Goal: Task Accomplishment & Management: Use online tool/utility

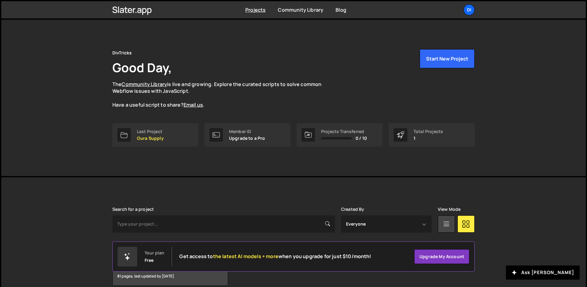
scroll to position [29, 0]
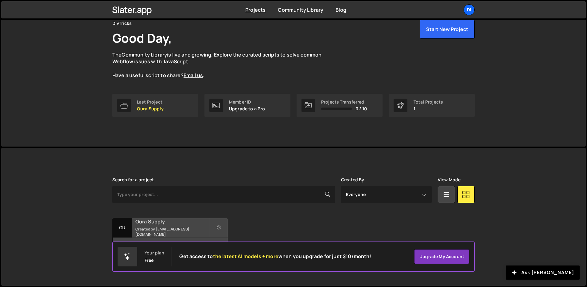
click at [173, 225] on h2 "Oura Supply" at bounding box center [172, 221] width 74 height 7
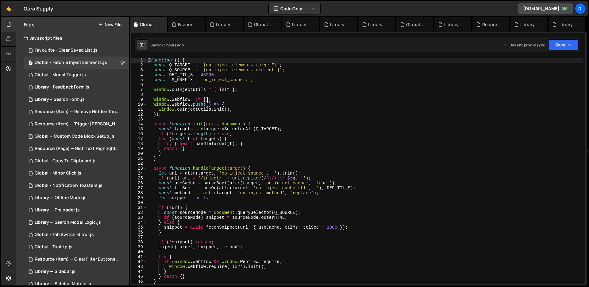
click at [114, 24] on button "New File" at bounding box center [109, 24] width 23 height 5
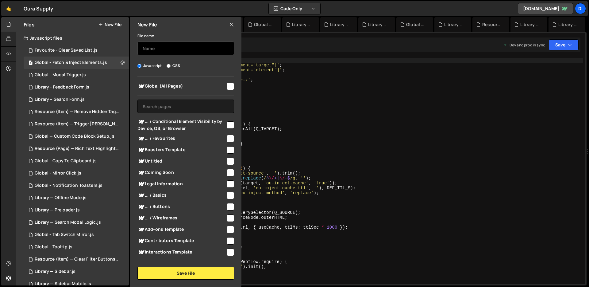
click at [154, 48] on input "text" at bounding box center [185, 48] width 97 height 14
click at [179, 51] on input "text" at bounding box center [185, 48] width 97 height 14
type input "Library"
type input "P"
click at [157, 50] on input "Resoucrce" at bounding box center [185, 48] width 97 height 14
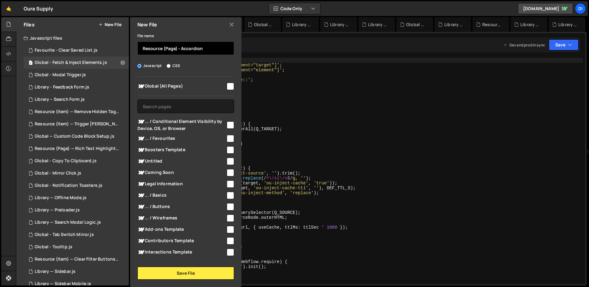
type input "Resource (Page) - Accordion"
click at [227, 85] on input "checkbox" at bounding box center [230, 86] width 7 height 7
checkbox input "true"
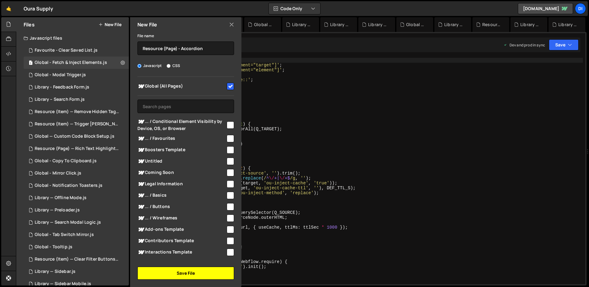
click at [174, 269] on button "Save File" at bounding box center [185, 272] width 97 height 13
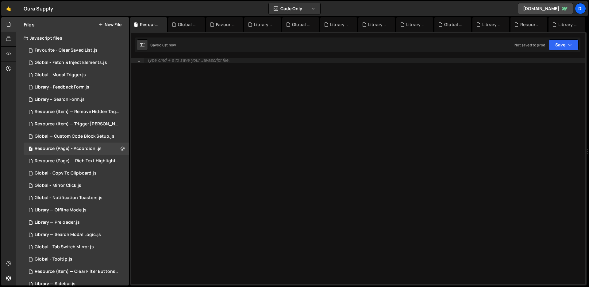
click at [204, 125] on div "Type cmd + s to save your Javascript file." at bounding box center [364, 176] width 441 height 236
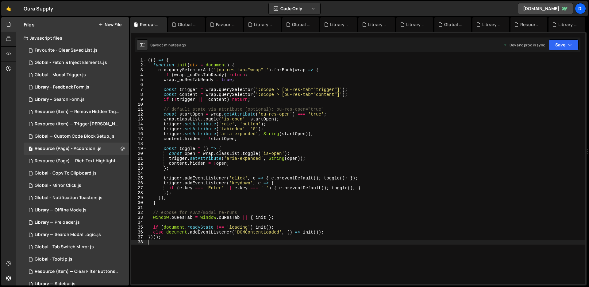
click at [224, 135] on div "(( ) => { function init ( ctx = document ) { ctx . querySelectorAll ( '[ou-res-…" at bounding box center [366, 176] width 439 height 236
type textarea "})();"
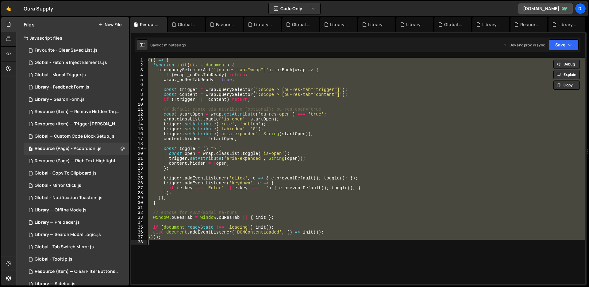
paste textarea
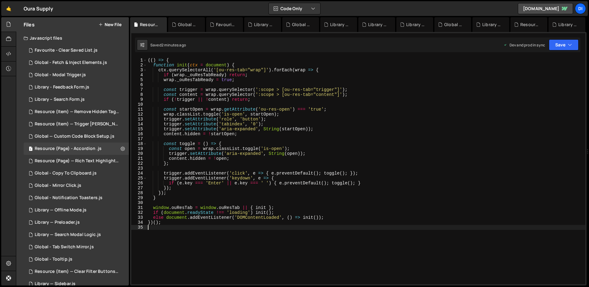
click at [215, 114] on div "(( ) => { function init ( ctx = document ) { ctx . querySelectorAll ( '[ou-res-…" at bounding box center [366, 176] width 439 height 236
type textarea "})();"
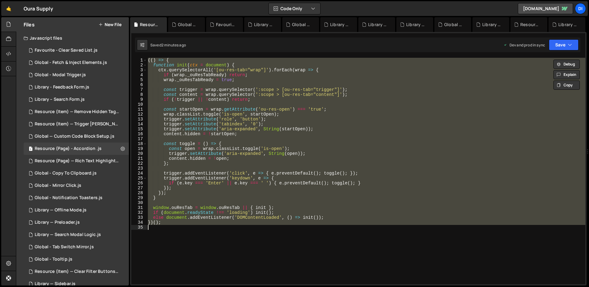
paste textarea
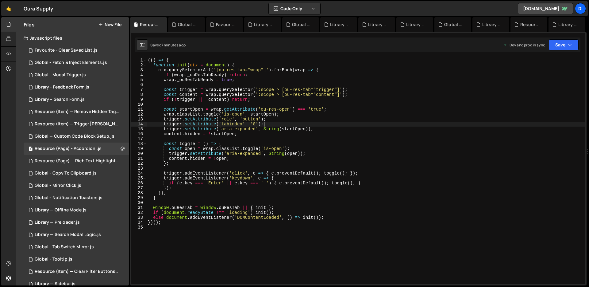
click at [314, 124] on div "(( ) => { function init ( ctx = document ) { ctx . querySelectorAll ( '[ou-res-…" at bounding box center [366, 176] width 439 height 236
type textarea "})();"
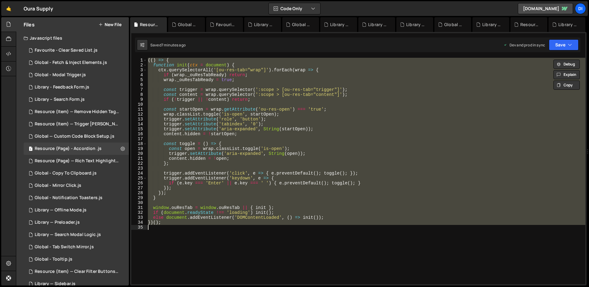
paste textarea
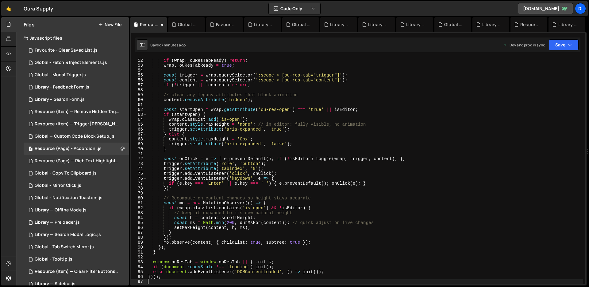
scroll to position [250, 0]
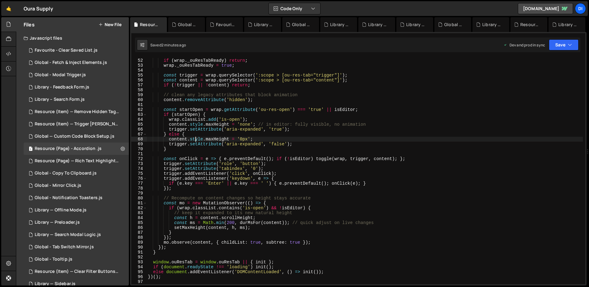
click at [195, 137] on div "ctx . querySelectorAll ( '[ou-res-tab="wrap"]' ) . forEach ( wrap => { if ( wra…" at bounding box center [365, 171] width 436 height 236
type textarea "})();"
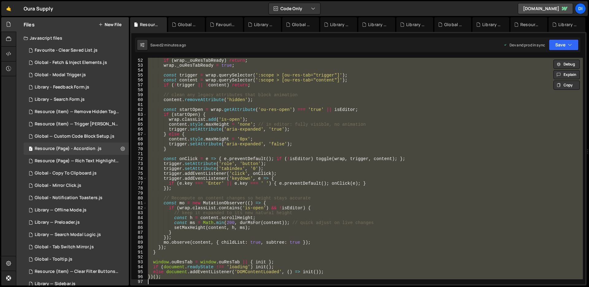
paste textarea
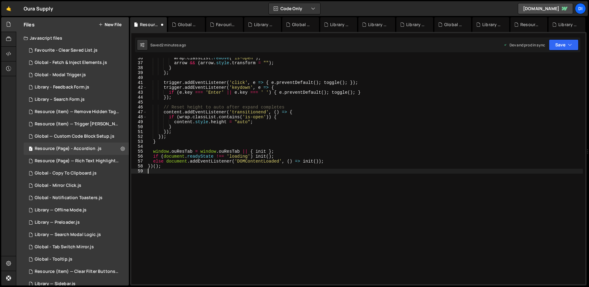
scroll to position [174, 0]
click at [249, 133] on div "wrap . classList . remove ( 'is-open' ) ; arrow && ( arrow . style . transform …" at bounding box center [365, 174] width 436 height 236
type textarea "})();"
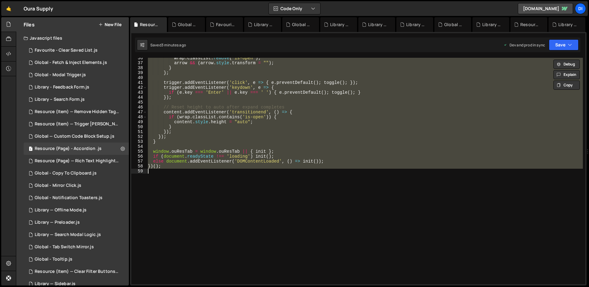
paste textarea
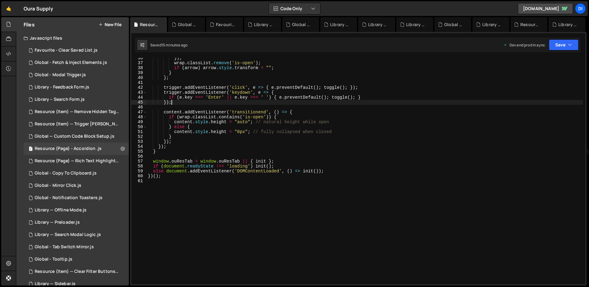
click at [230, 100] on div "}) ; wrap . classList . remove ( 'is-open' ) ; if ( arrow ) arrow . style . tra…" at bounding box center [365, 174] width 436 height 236
type textarea "})();"
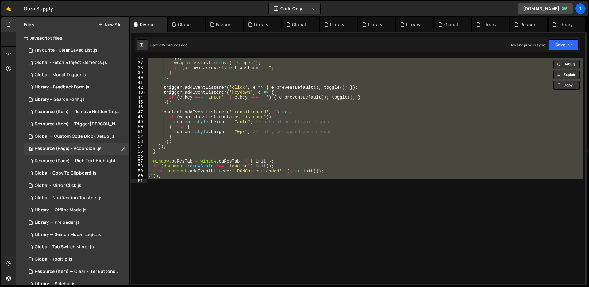
paste textarea
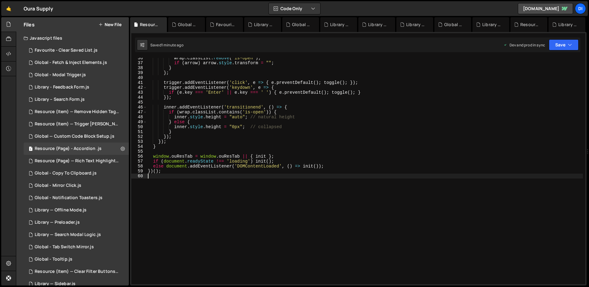
click at [223, 86] on div "wrap . classList . remove ( 'is-open' ) ; if ( arrow ) arrow . style . transfor…" at bounding box center [365, 174] width 436 height 236
type textarea "})();"
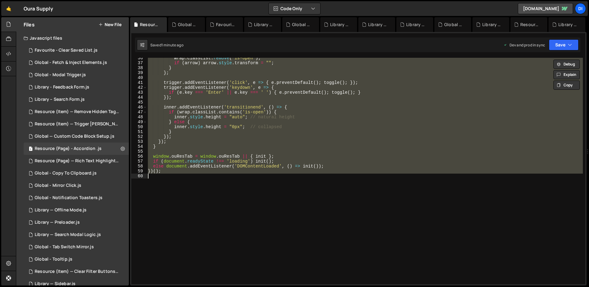
paste textarea
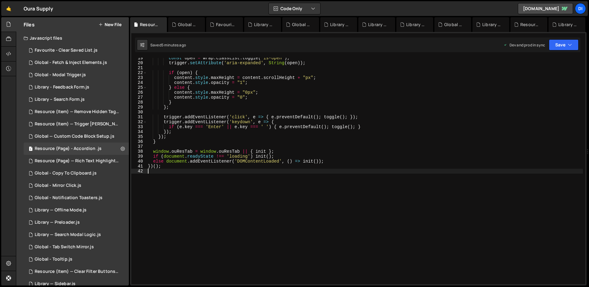
click at [250, 118] on div "const open = wrap . classList . toggle ( 'is-open' ) ; trigger . setAttribute (…" at bounding box center [365, 174] width 436 height 236
type textarea "})();"
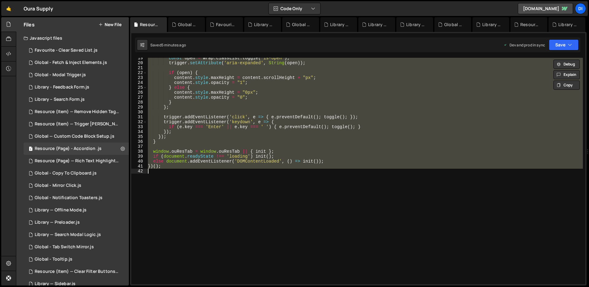
paste textarea
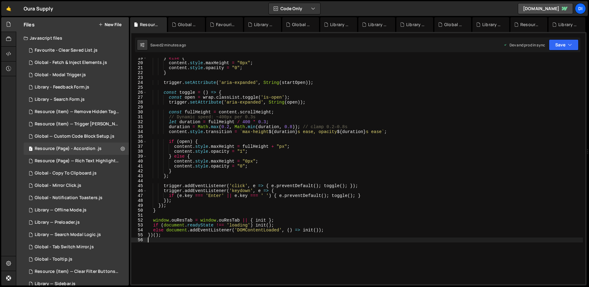
click at [207, 126] on div "} else { content . style . maxHeight = "0px" ; content . style . opacity = "0" …" at bounding box center [365, 174] width 436 height 236
type textarea "})();"
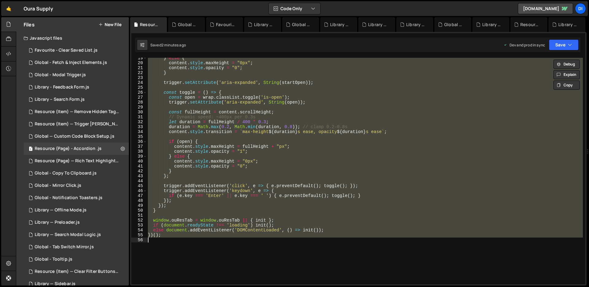
paste textarea
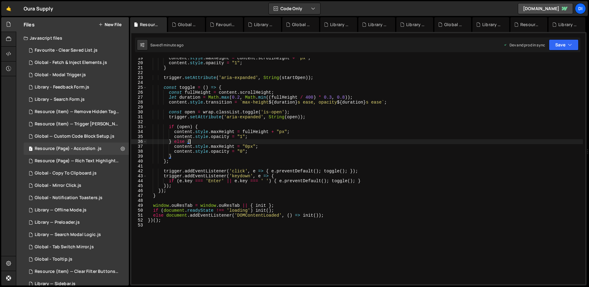
click at [194, 140] on div "content . style . maxHeight = content . scrollHeight + "px" ; content . style .…" at bounding box center [365, 174] width 436 height 236
type textarea "})();"
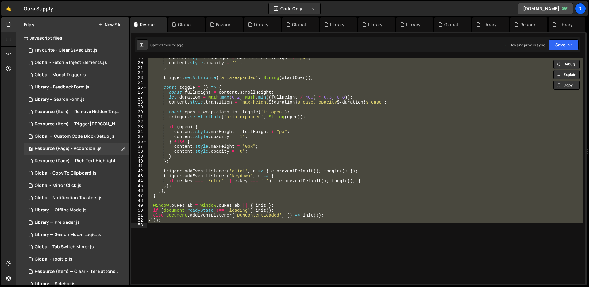
paste textarea
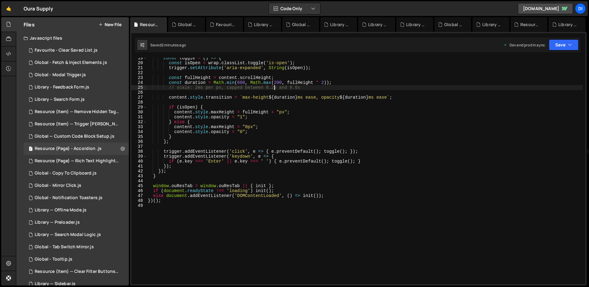
click at [274, 87] on div "const toggle = ( ) => { const isOpen = wrap . classList . toggle ( 'is-open' ) …" at bounding box center [365, 174] width 436 height 236
type textarea "})();"
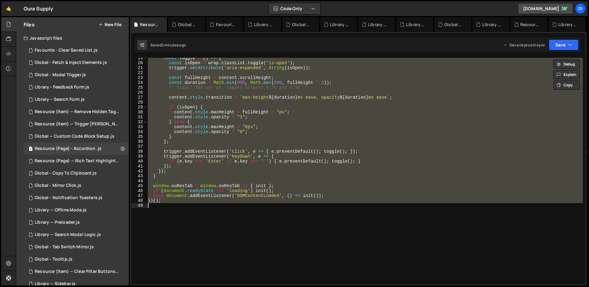
paste textarea
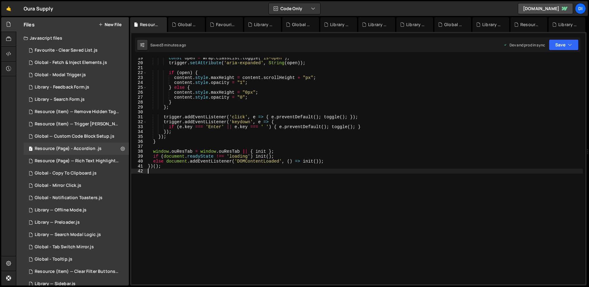
click at [249, 127] on div "const open = wrap . classList . toggle ( 'is-open' ) ; trigger . setAttribute (…" at bounding box center [365, 174] width 436 height 236
type textarea "})();"
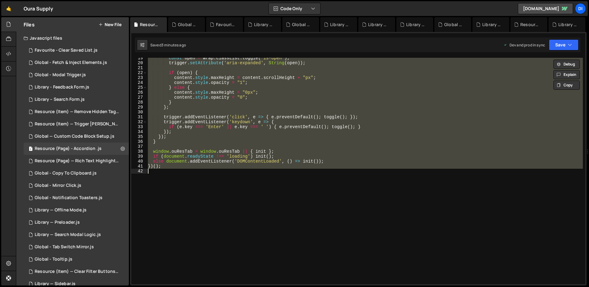
paste textarea
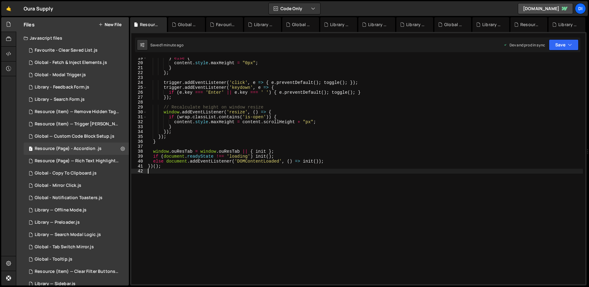
click at [282, 178] on div "} else { content . style . maxHeight = "0px" ; } } ; trigger . addEventListener…" at bounding box center [365, 174] width 436 height 236
type textarea "})();"
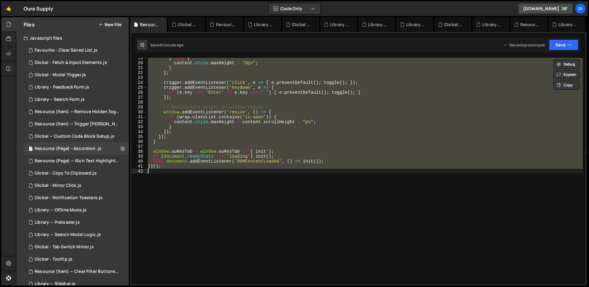
paste textarea
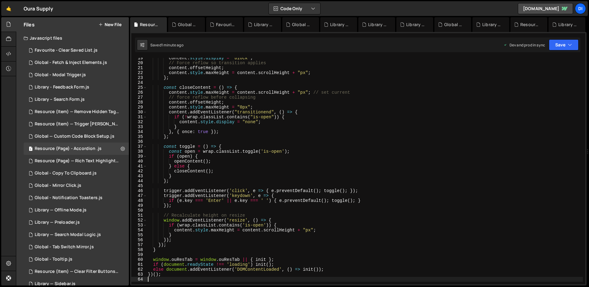
click at [200, 112] on div "content . style . display = "block" ; // Force reflow so transition applies con…" at bounding box center [365, 174] width 436 height 236
type textarea "})();"
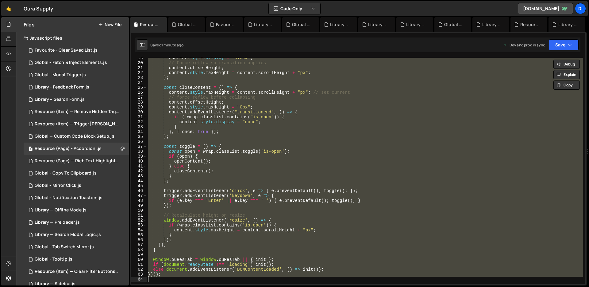
paste textarea
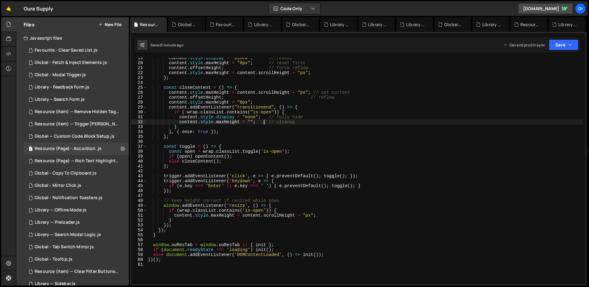
click at [263, 121] on div "content . style . display = "block" ; // reveal content . style . maxHeight = "…" at bounding box center [365, 174] width 436 height 236
type textarea "})();"
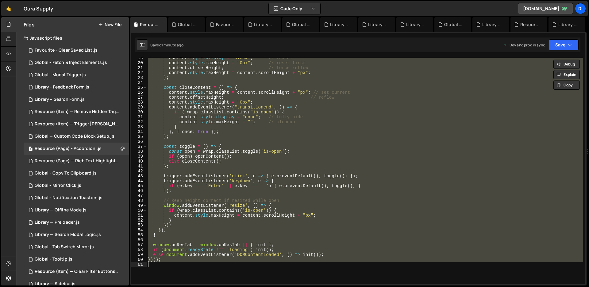
paste textarea
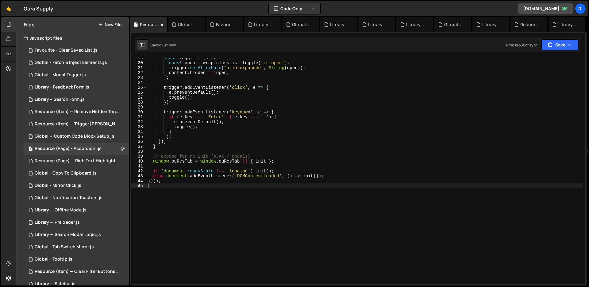
type textarea "})();"
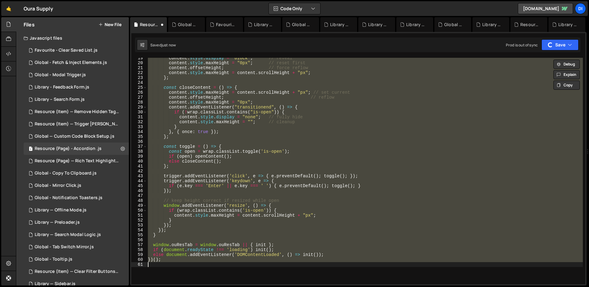
paste textarea
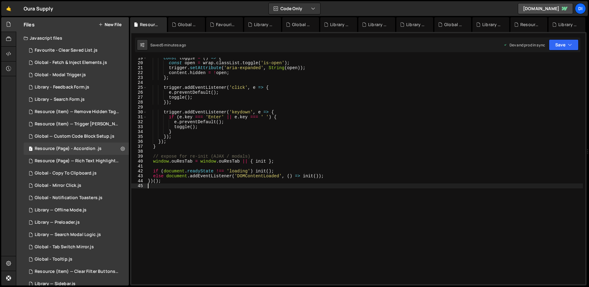
click at [264, 165] on div "const toggle = ( ) => { const open = wrap . classList . toggle ( 'is-open' ) ; …" at bounding box center [365, 174] width 436 height 236
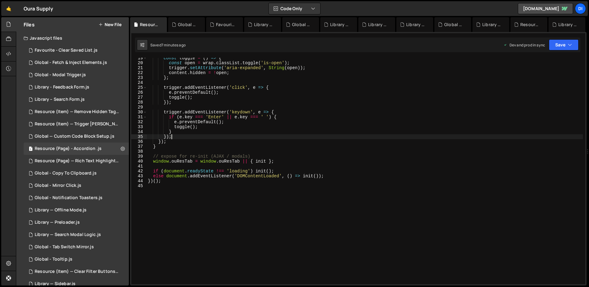
click at [214, 135] on div "const toggle = ( ) => { const open = wrap . classList . toggle ( 'is-open' ) ; …" at bounding box center [365, 174] width 436 height 236
type textarea "})();"
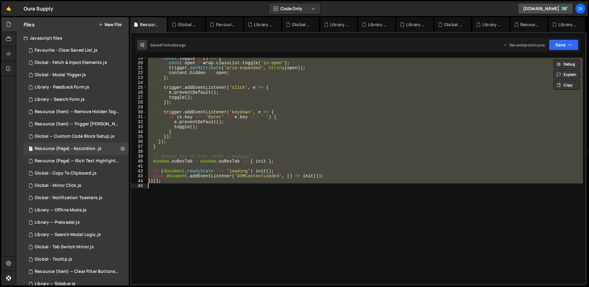
paste textarea
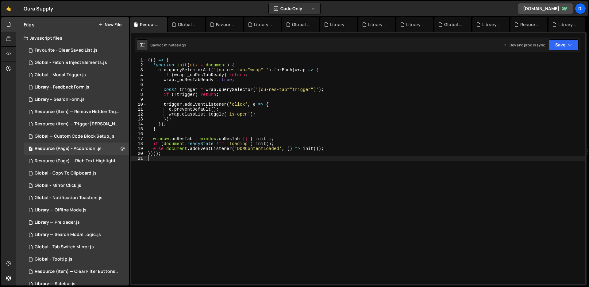
click at [188, 114] on div "(( ) => { function init ( ctx = document ) { ctx . querySelectorAll ( '[ou-res-…" at bounding box center [366, 176] width 439 height 236
type textarea "})();"
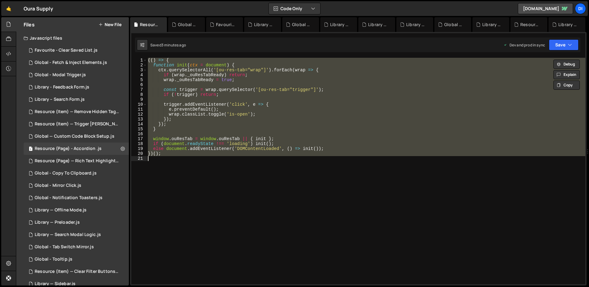
paste textarea
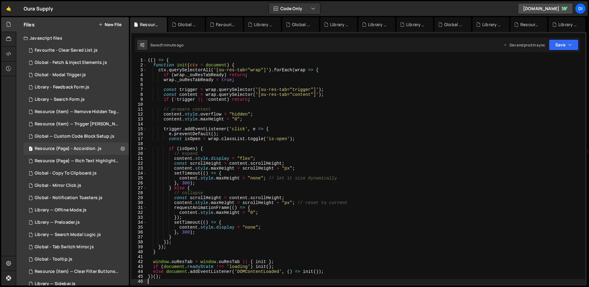
click at [277, 198] on div "(( ) => { function init ( ctx = document ) { ctx . querySelectorAll ( '[ou-res-…" at bounding box center [366, 176] width 439 height 236
type textarea "})();"
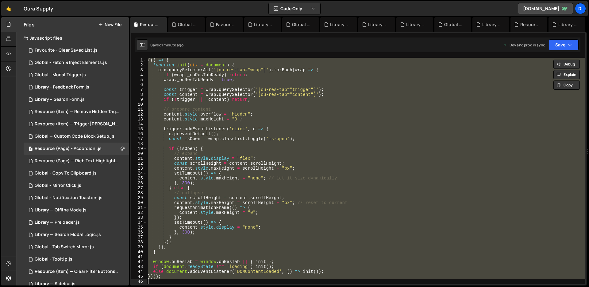
paste textarea
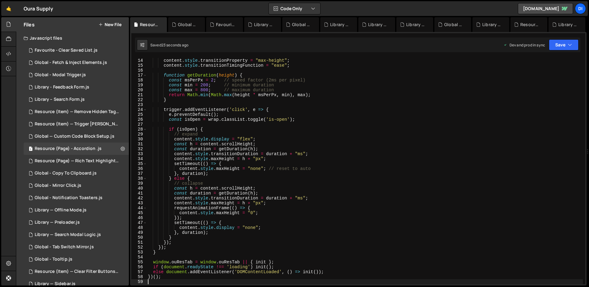
click at [234, 122] on div "content . style . maxHeight = "0" ; content . style . transitionProperty = "max…" at bounding box center [365, 171] width 436 height 236
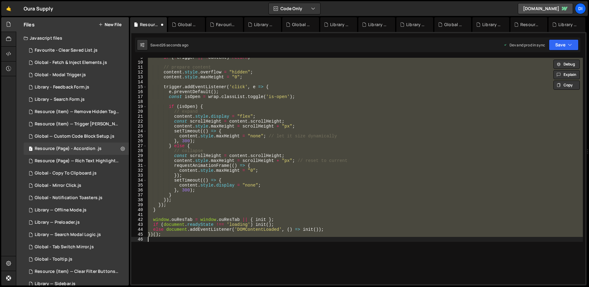
scroll to position [0, 0]
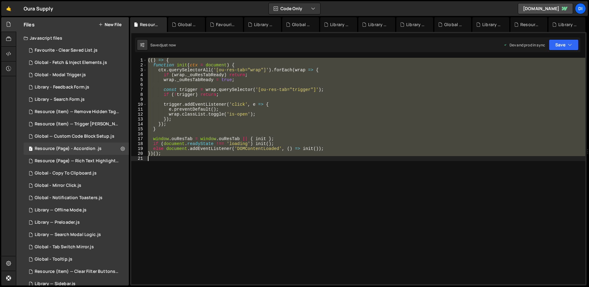
click at [194, 127] on div "(( ) => { function init ( ctx = document ) { ctx . querySelectorAll ( '[ou-res-…" at bounding box center [366, 171] width 439 height 226
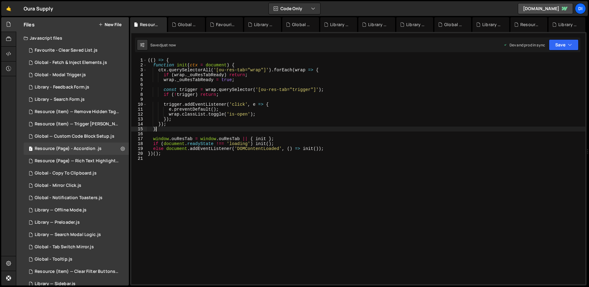
type textarea "})();"
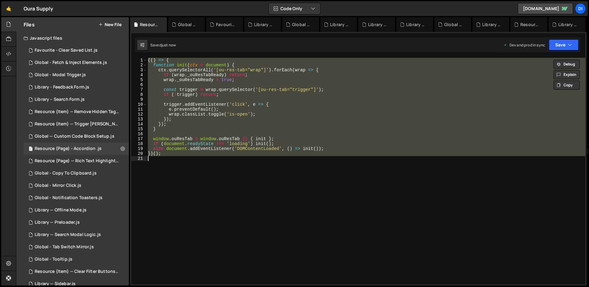
paste textarea
click at [249, 112] on div "(( ) => { function init ( ctx = document ) { ctx . querySelectorAll ( '[ou-res-…" at bounding box center [366, 171] width 439 height 226
type textarea "})();"
paste textarea
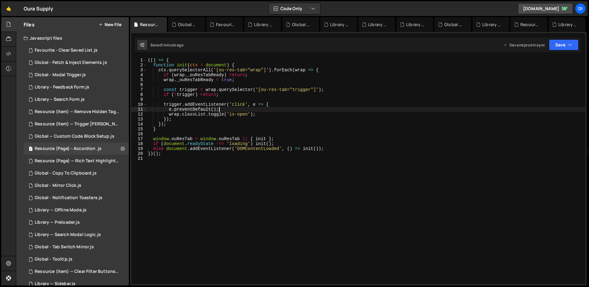
click at [256, 111] on div "(( ) => { function init ( ctx = document ) { ctx . querySelectorAll ( '[ou-res-…" at bounding box center [366, 176] width 439 height 236
click at [266, 93] on div "(( ) => { function init ( ctx = document ) { ctx . querySelectorAll ( '[ou-res-…" at bounding box center [366, 176] width 439 height 236
click at [202, 103] on div "(( ) => { function init ( ctx = document ) { ctx . querySelectorAll ( '[ou-res-…" at bounding box center [366, 176] width 439 height 236
type textarea "trigger.addEventListener('click', e => {"
click at [73, 172] on div "Global - Copy To Clipboard.js" at bounding box center [66, 173] width 62 height 6
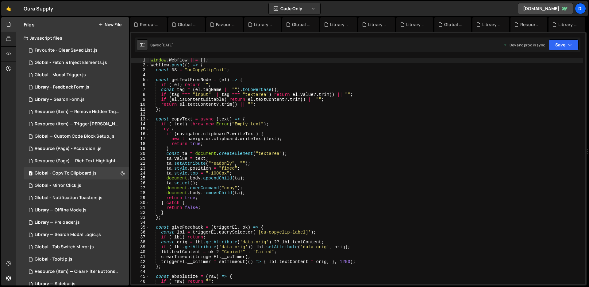
type textarea "};"
click at [262, 109] on div "window . Webflow ||= [ ] ; Webflow . push (( ) => { const NS = "ouCopyClipInit"…" at bounding box center [366, 176] width 434 height 236
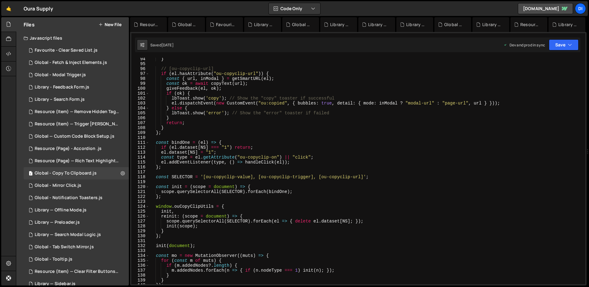
scroll to position [486, 0]
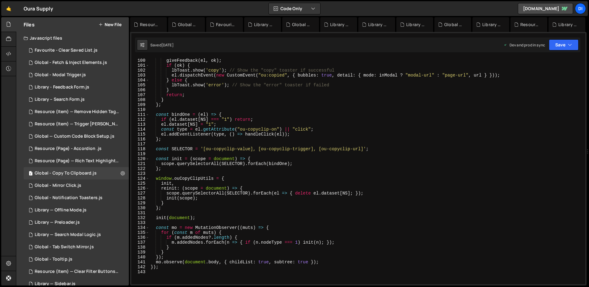
click at [262, 109] on div "const ok = await copyText ( url ) ; giveFeedback ( el , ok ) ; if ( ok ) { lbTo…" at bounding box center [366, 171] width 434 height 236
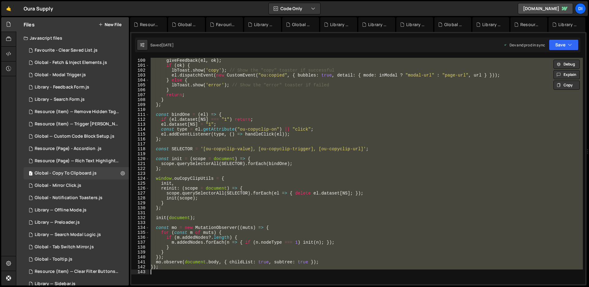
click at [236, 83] on div "const ok = await copyText ( url ) ; giveFeedback ( el , ok ) ; if ( ok ) { lbTo…" at bounding box center [366, 171] width 434 height 226
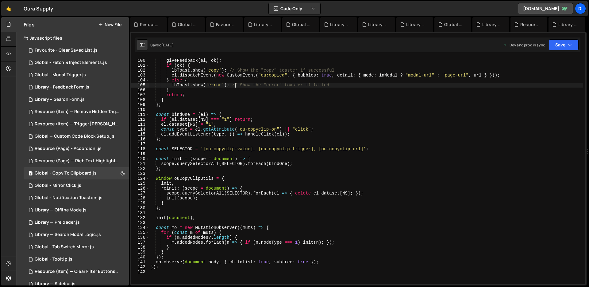
type textarea "});"
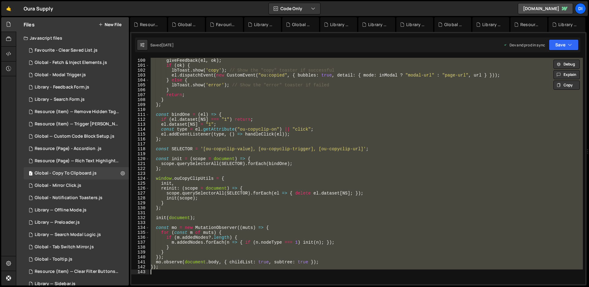
click at [281, 142] on div "const ok = await copyText ( url ) ; giveFeedback ( el , ok ) ; if ( ok ) { lbTo…" at bounding box center [366, 171] width 434 height 226
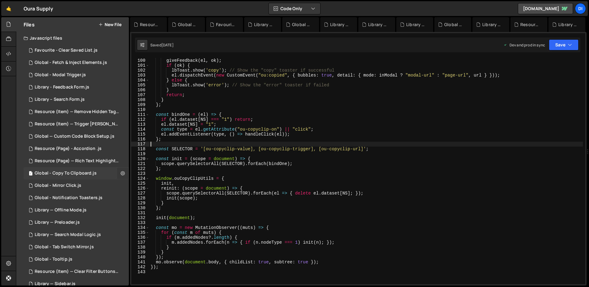
click at [121, 175] on icon at bounding box center [123, 173] width 4 height 6
type input "Global - Copy To Clipboard"
radio input "true"
checkbox input "true"
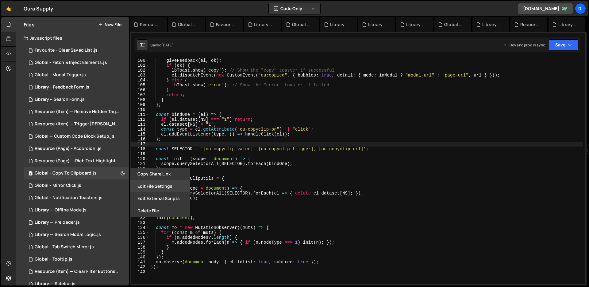
click at [163, 185] on button "Edit File Settings" at bounding box center [160, 186] width 60 height 12
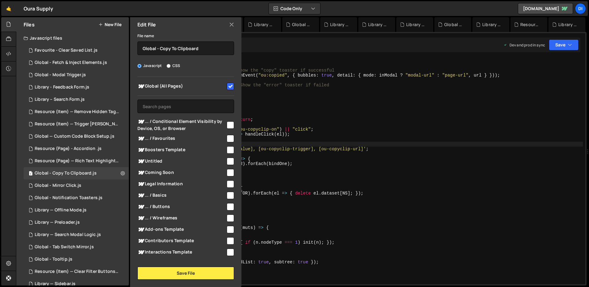
click at [233, 24] on icon at bounding box center [231, 24] width 5 height 7
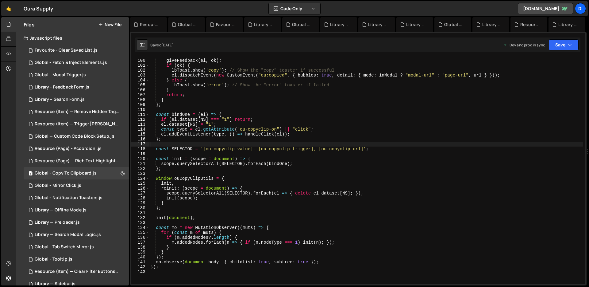
type textarea "};"
click at [257, 107] on div "const ok = await copyText ( url ) ; giveFeedback ( el , ok ) ; if ( ok ) { lbTo…" at bounding box center [366, 171] width 434 height 236
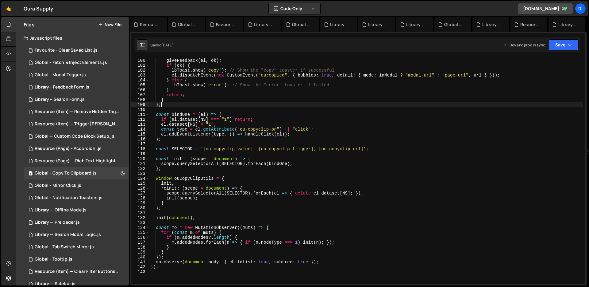
click at [266, 145] on div "const ok = await copyText ( url ) ; giveFeedback ( el , ok ) ; if ( ok ) { lbTo…" at bounding box center [366, 171] width 434 height 236
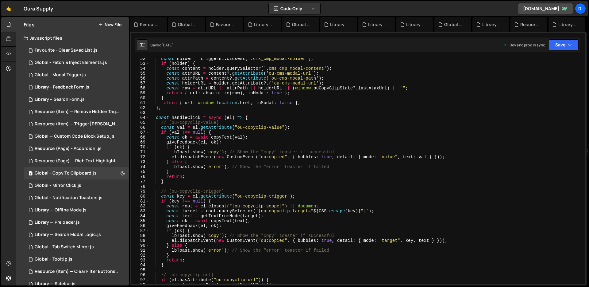
scroll to position [254, 0]
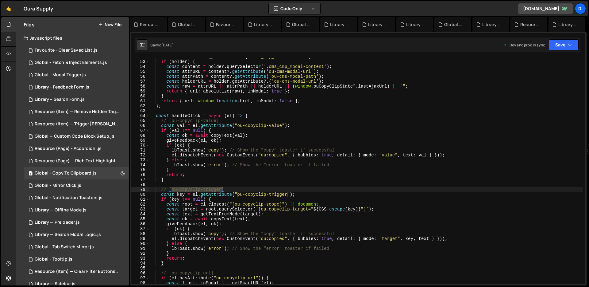
drag, startPoint x: 172, startPoint y: 187, endPoint x: 222, endPoint y: 188, distance: 50.3
click at [222, 188] on div "const holder = triggerEl . closest ( '.cms_cmp_modal-holder' ) ; if ( holder ) …" at bounding box center [366, 172] width 434 height 236
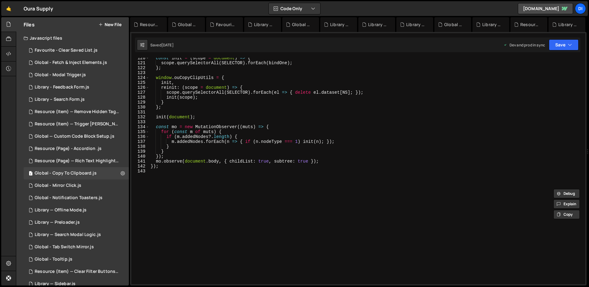
click at [232, 115] on div "const init = ( scope = document ) => { scope . querySelectorAll ( SELECTOR ) . …" at bounding box center [366, 174] width 434 height 236
type textarea "});"
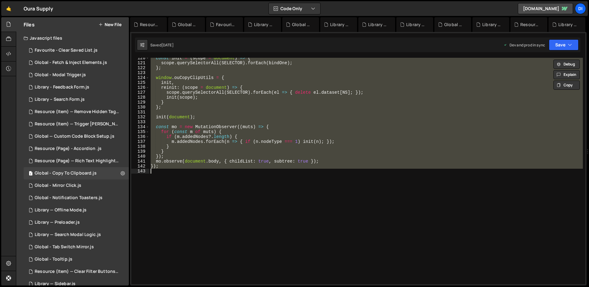
paste textarea
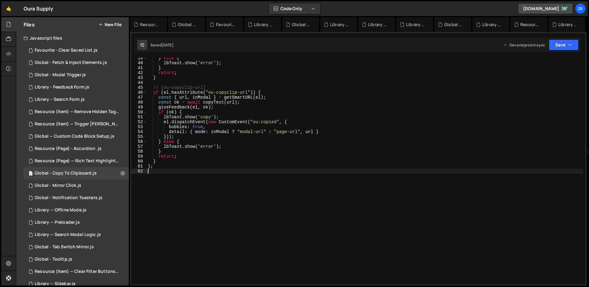
type textarea "});"
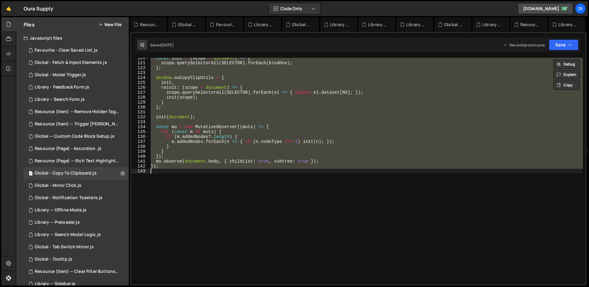
scroll to position [587, 0]
click at [250, 121] on div "const init = ( scope = document ) => { scope . querySelectorAll ( SELECTOR ) . …" at bounding box center [366, 171] width 434 height 226
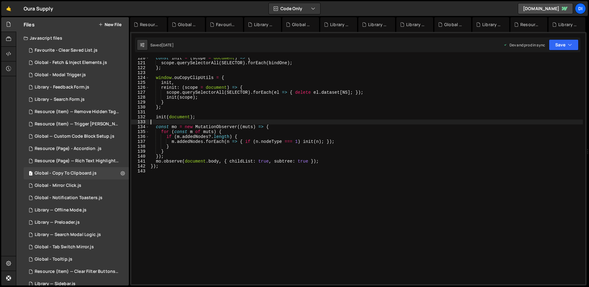
type textarea "});"
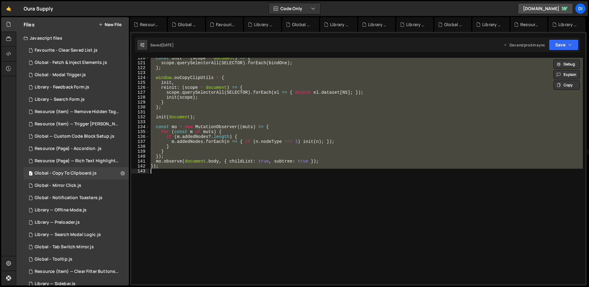
paste textarea
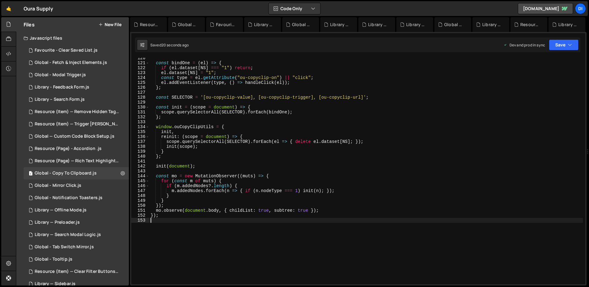
click at [243, 128] on div "const bindOne = ( el ) => { if ( el . dataset [ NS ] === "1" ) return ; el . da…" at bounding box center [366, 174] width 434 height 236
type textarea "window.ouCopyClipUtils = {"
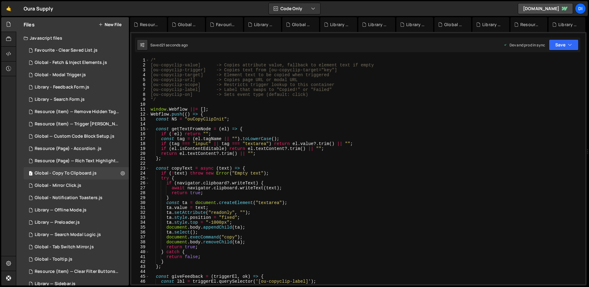
scroll to position [0, 0]
click at [266, 123] on div "/* [ou-copyclip-value] -> Copies attribute value, fallback to element text if e…" at bounding box center [366, 175] width 434 height 236
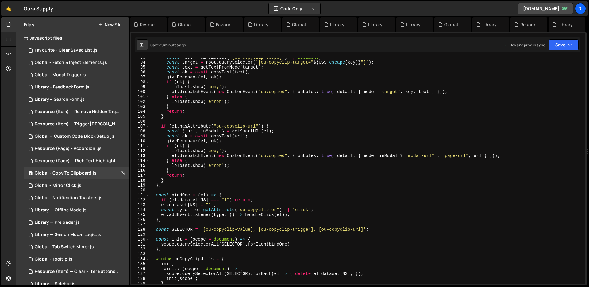
scroll to position [467, 0]
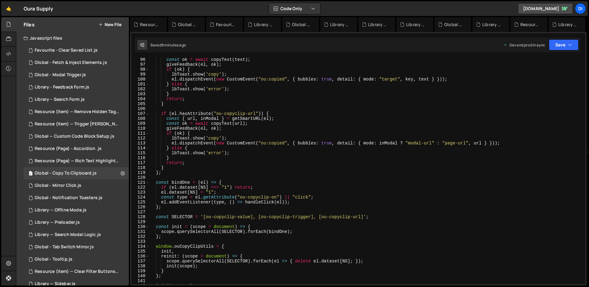
click at [237, 147] on div "const ok = await copyText ( text ) ; giveFeedback ( el , ok ) ; if ( ok ) { lbT…" at bounding box center [366, 175] width 434 height 236
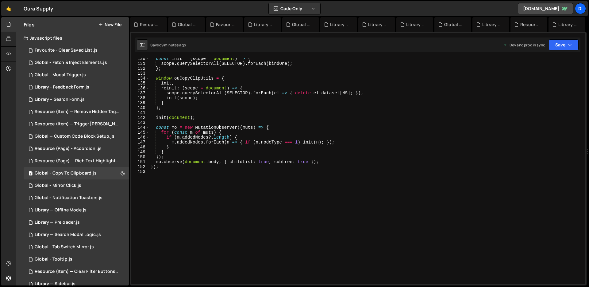
scroll to position [587, 0]
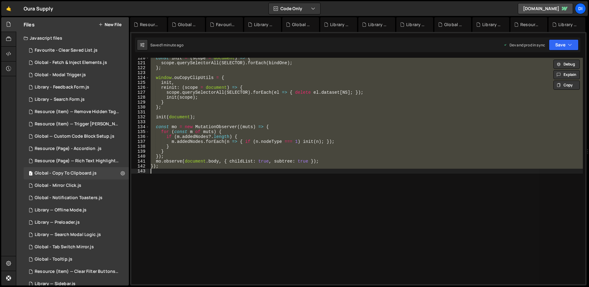
click at [241, 117] on div "const init = ( scope = document ) => { scope . querySelectorAll ( SELECTOR ) . …" at bounding box center [366, 171] width 434 height 226
type textarea "});"
paste textarea
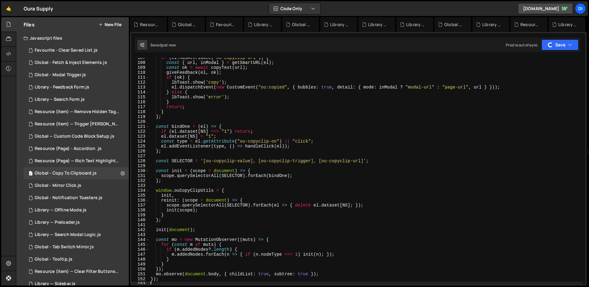
scroll to position [0, 0]
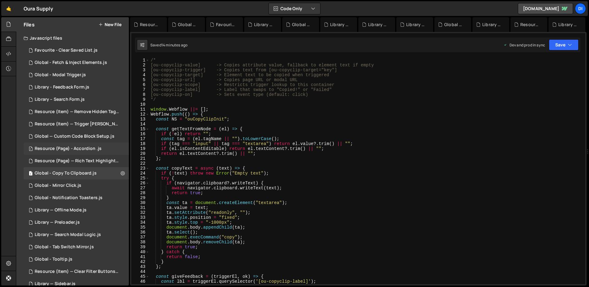
click at [85, 149] on div "Resource (Page) - Accordion .js" at bounding box center [68, 149] width 67 height 6
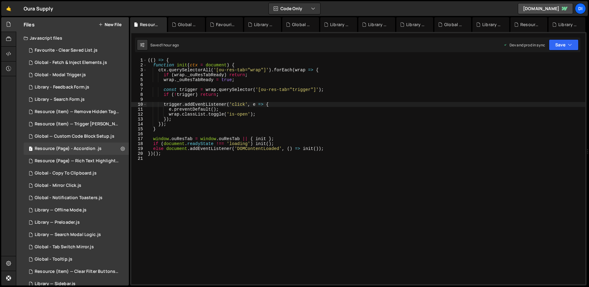
click at [272, 118] on div "(( ) => { function init ( ctx = document ) { ctx . querySelectorAll ( '[ou-res-…" at bounding box center [366, 176] width 439 height 236
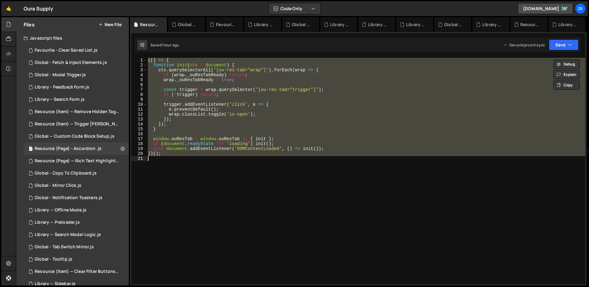
click at [232, 137] on div "(( ) => { function init ( ctx = document ) { ctx . querySelectorAll ( '[ou-res-…" at bounding box center [366, 171] width 439 height 226
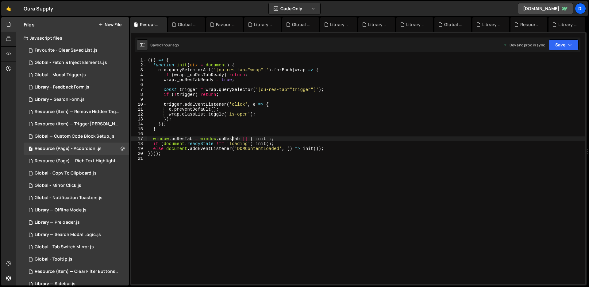
type textarea "})();"
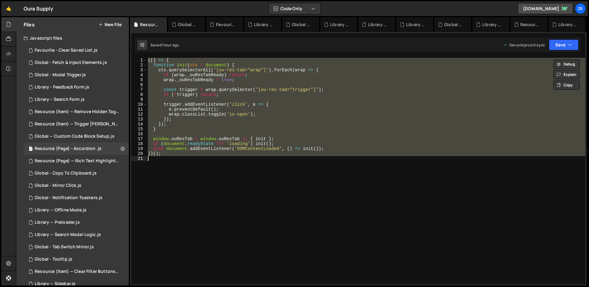
paste textarea
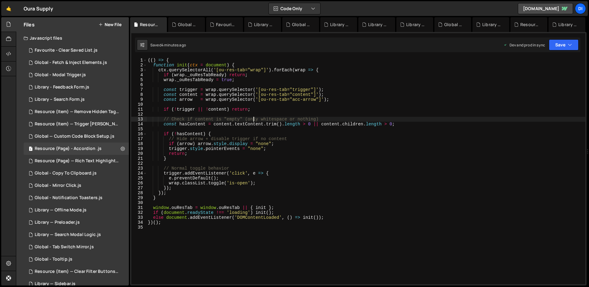
click at [253, 117] on div "(( ) => { function init ( ctx = document ) { ctx . querySelectorAll ( '[ou-res-…" at bounding box center [366, 176] width 439 height 236
type textarea "})();"
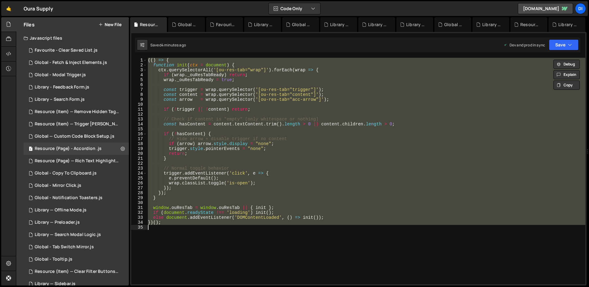
paste textarea
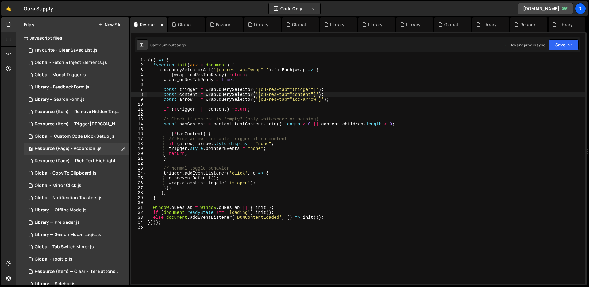
click at [256, 94] on div "(( ) => { function init ( ctx = document ) { ctx . querySelectorAll ( '[ou-res-…" at bounding box center [366, 176] width 439 height 236
type textarea "})();"
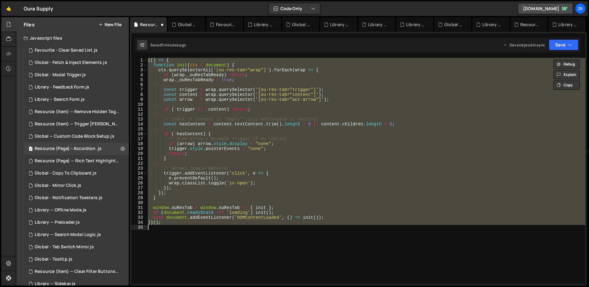
paste textarea
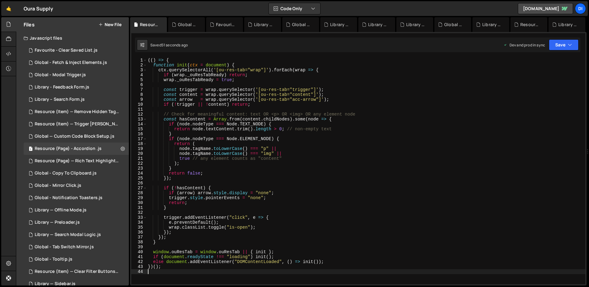
click at [258, 179] on div "(( ) => { function init ( ctx = document ) { ctx . querySelectorAll ( '[ou-res-…" at bounding box center [366, 176] width 439 height 236
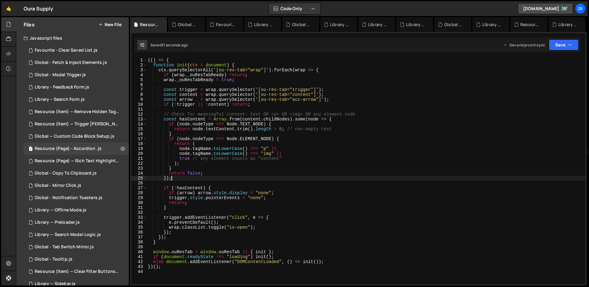
type textarea "})();"
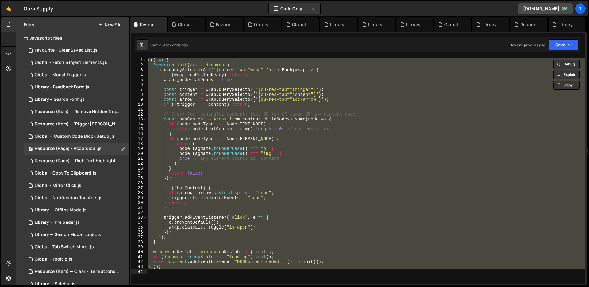
paste textarea
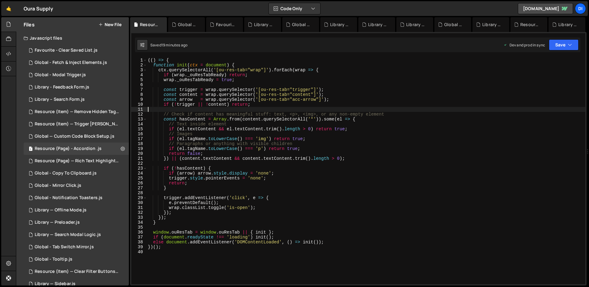
click at [242, 107] on div "(( ) => { function init ( ctx = document ) { ctx . querySelectorAll ( '[ou-res-…" at bounding box center [366, 176] width 439 height 236
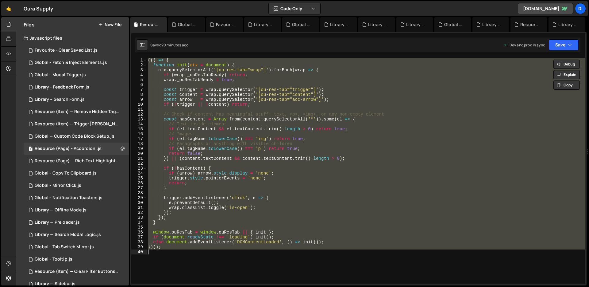
click at [288, 140] on div "(( ) => { function init ( ctx = document ) { ctx . querySelectorAll ( '[ou-res-…" at bounding box center [366, 171] width 439 height 226
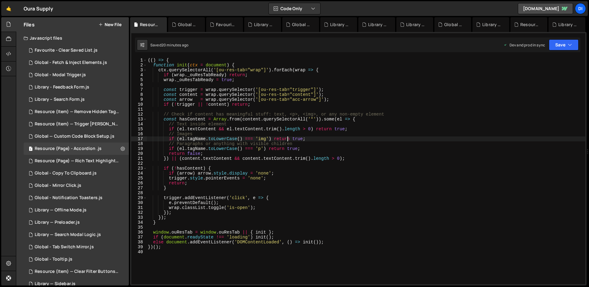
type textarea "})();"
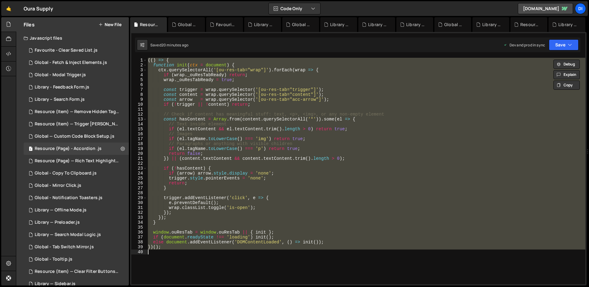
paste textarea
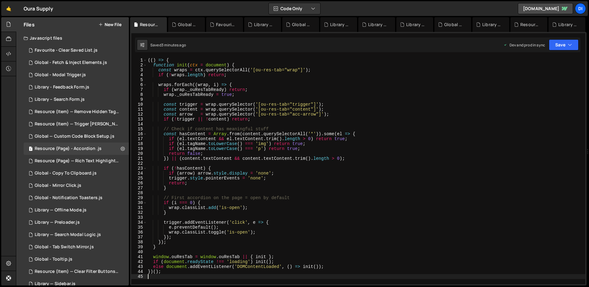
click at [268, 113] on div "(( ) => { function init ( ctx = document ) { const wraps = ctx . querySelectorA…" at bounding box center [366, 176] width 439 height 236
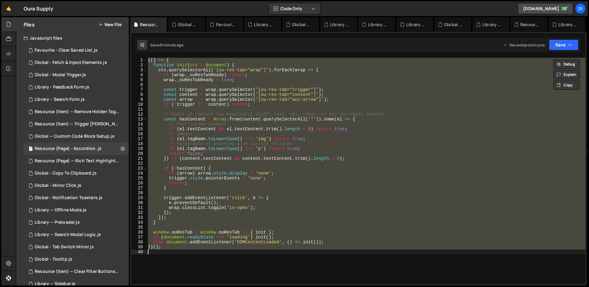
click at [249, 90] on div "(( ) => { function init ( ctx = document ) { ctx . querySelectorAll ( '[ou-res-…" at bounding box center [366, 171] width 439 height 226
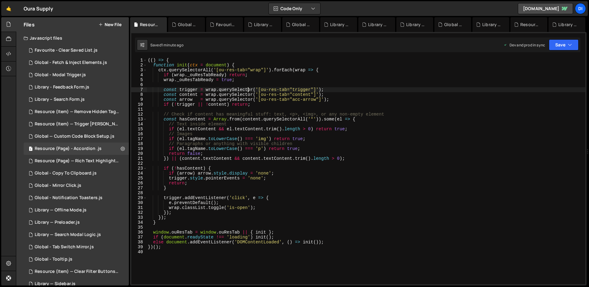
type textarea "})();"
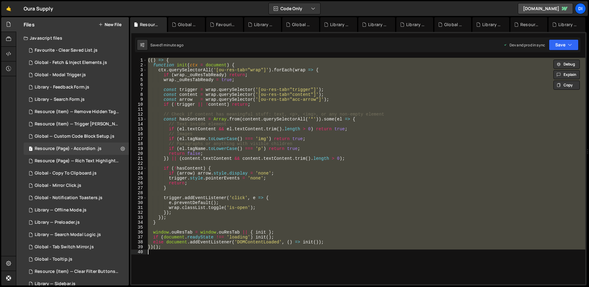
paste textarea
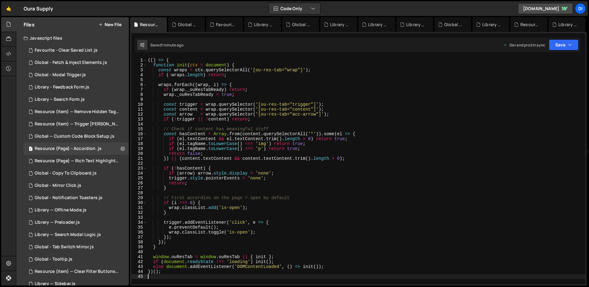
click at [248, 95] on div "(( ) => { function init ( ctx = document ) { const wraps = ctx . querySelectorA…" at bounding box center [366, 176] width 439 height 236
type textarea "})();"
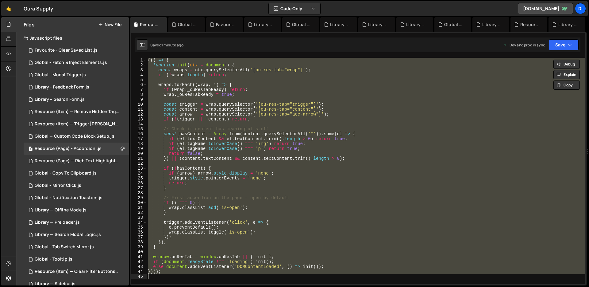
paste textarea
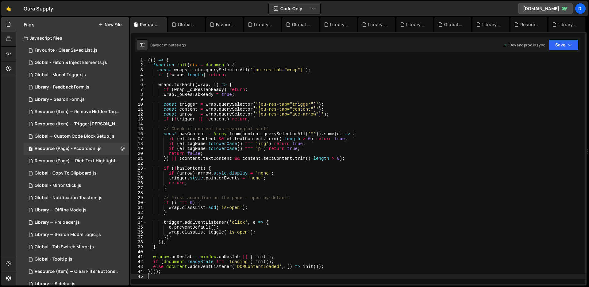
click at [263, 94] on div "(( ) => { function init ( ctx = document ) { const wraps = ctx . querySelectorA…" at bounding box center [366, 176] width 439 height 236
type textarea "})();"
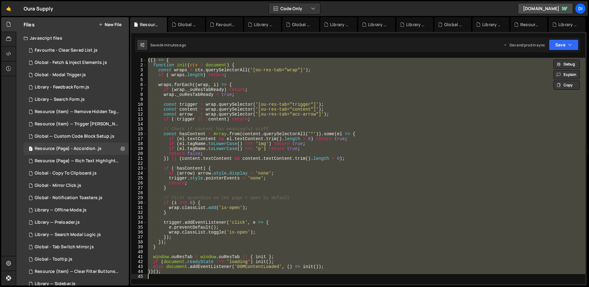
click at [266, 124] on div "(( ) => { function init ( ctx = document ) { const wraps = ctx . querySelectorA…" at bounding box center [366, 171] width 439 height 226
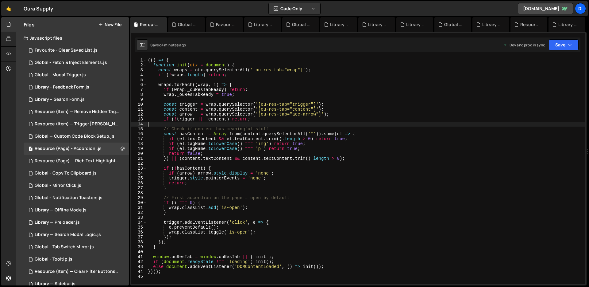
type textarea "})();"
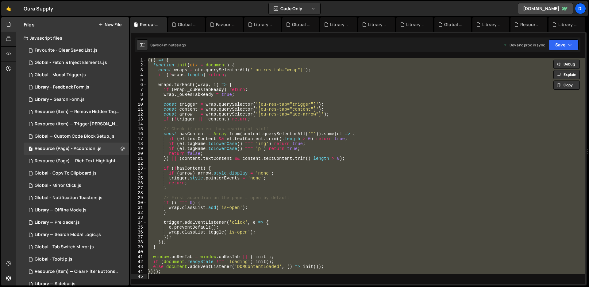
paste textarea
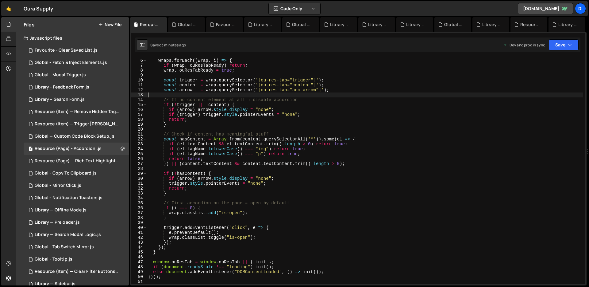
click at [244, 96] on div "wraps . forEach (( wrap , i ) => { if ( wrap . _ouResTabReady ) return ; wrap .…" at bounding box center [365, 171] width 436 height 236
type textarea "})();"
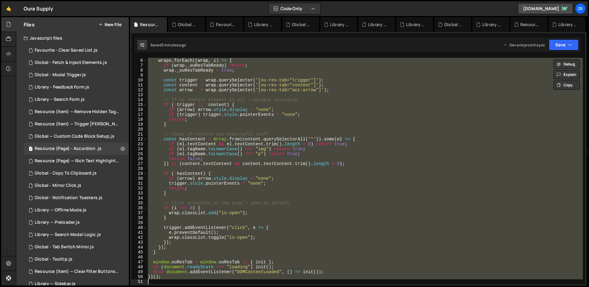
paste textarea
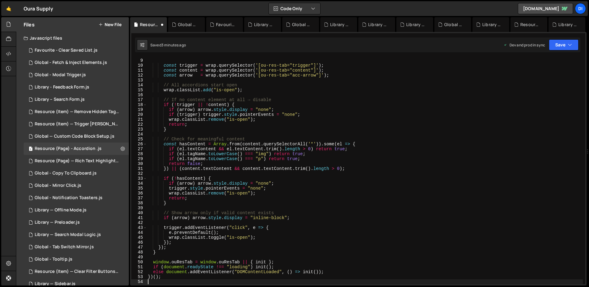
scroll to position [39, 0]
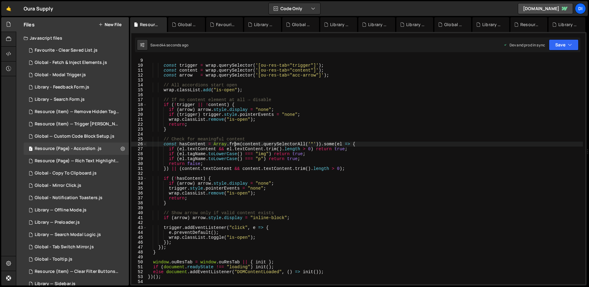
click at [234, 143] on div "wrap . _ouResTabReady = true ; const trigger = wrap . querySelector ( '[ou-res-…" at bounding box center [365, 171] width 436 height 236
type textarea "})();"
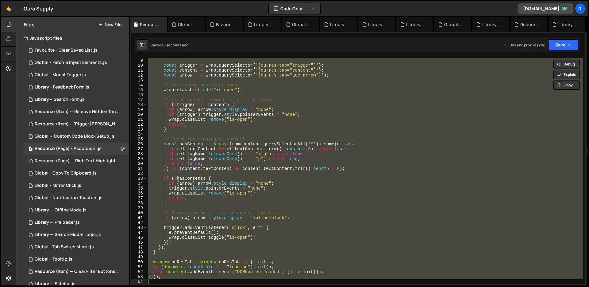
paste textarea
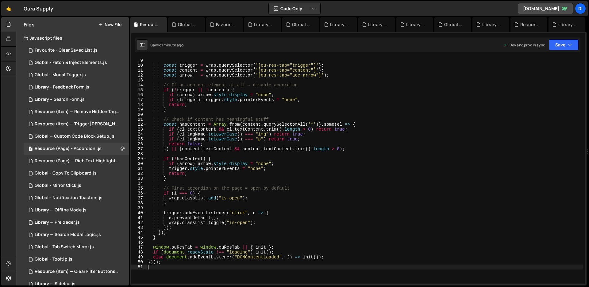
click at [259, 82] on div "wrap . _ouResTabReady = true ; const trigger = wrap . querySelector ( '[ou-res-…" at bounding box center [365, 171] width 436 height 236
type textarea "})();"
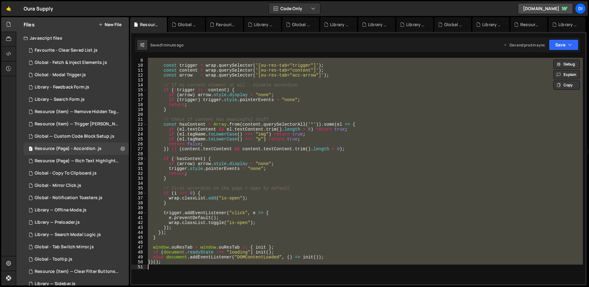
paste textarea
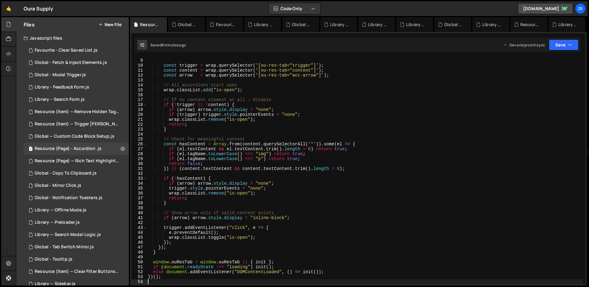
click at [267, 104] on div "wrap . _ouResTabReady = true ; const trigger = wrap . querySelector ( '[ou-res-…" at bounding box center [365, 171] width 436 height 236
type textarea "})();"
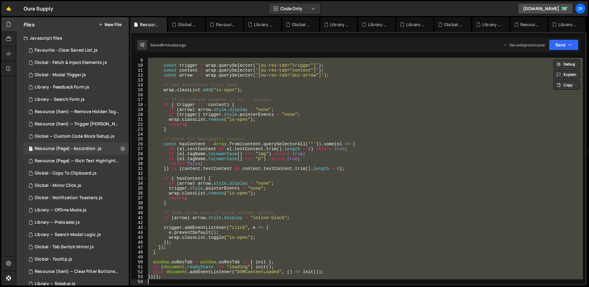
paste textarea
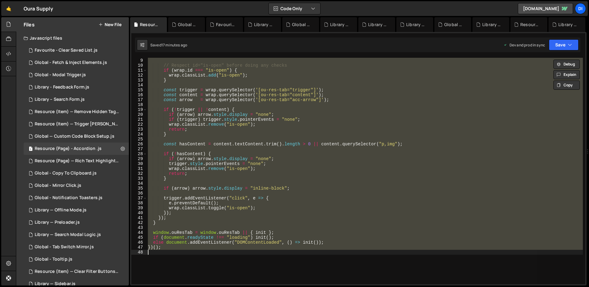
click at [277, 165] on div "wrap . _ouResTabReady = true ; // Respect id="is-open" before doing any checks …" at bounding box center [365, 171] width 436 height 226
type textarea "})();"
paste textarea
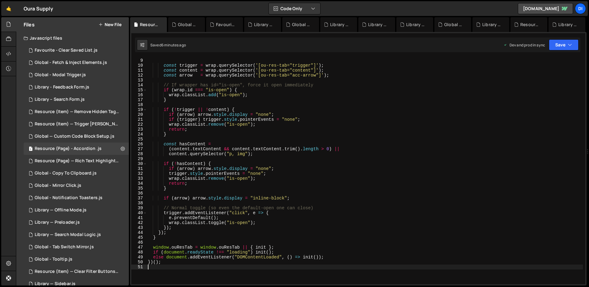
click at [275, 151] on div "wrap . _ouResTabReady = true ; const trigger = wrap . querySelector ( '[ou-res-…" at bounding box center [365, 171] width 436 height 236
type textarea "})();"
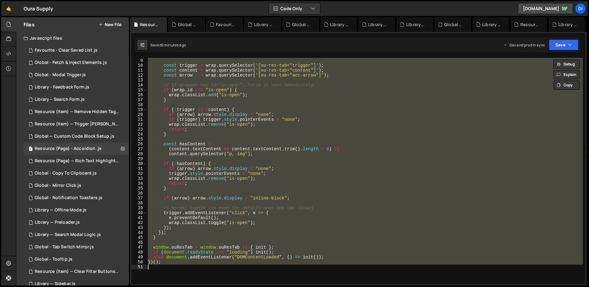
paste textarea
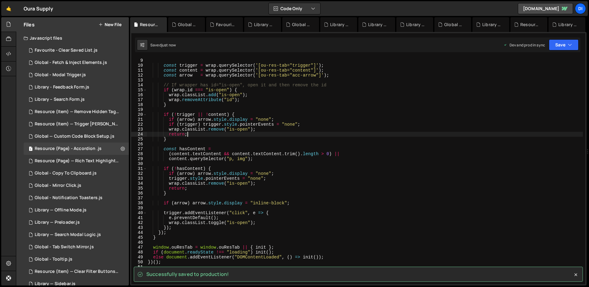
click at [243, 133] on div "wrap . _ouResTabReady = true ; const trigger = wrap . querySelector ( '[ou-res-…" at bounding box center [365, 171] width 436 height 236
type textarea "})();"
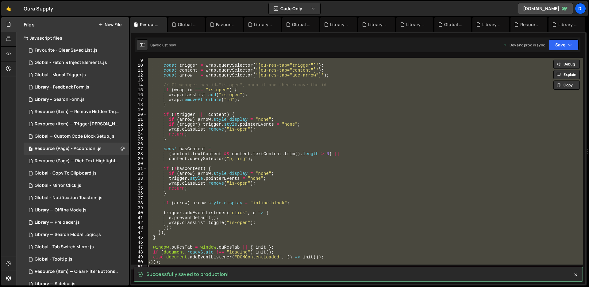
paste textarea
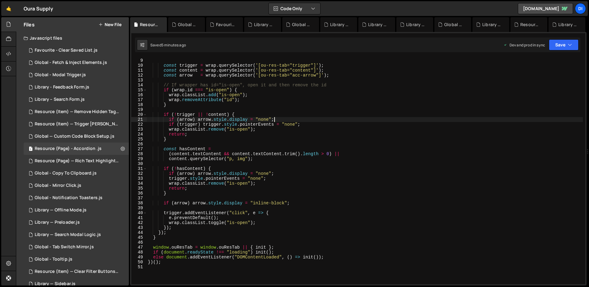
click at [296, 120] on div "wrap . _ouResTabReady = true ; const trigger = wrap . querySelector ( '[ou-res-…" at bounding box center [365, 171] width 436 height 236
type textarea "})();"
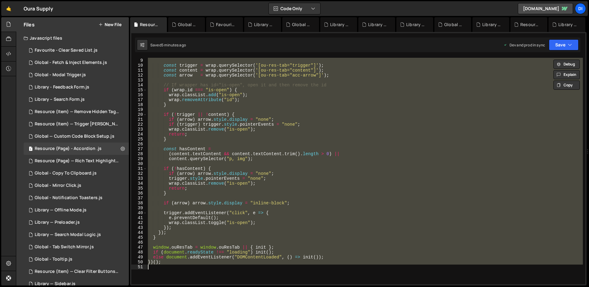
paste textarea
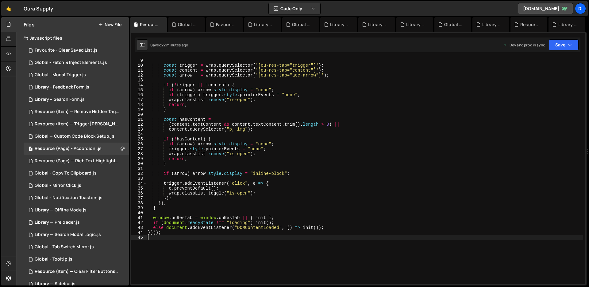
click at [290, 126] on div "wrap . _ouResTabReady = true ; const trigger = wrap . querySelector ( '[ou-res-…" at bounding box center [365, 171] width 436 height 236
type textarea "})();"
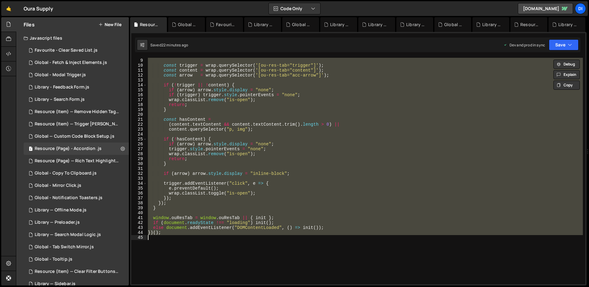
paste textarea
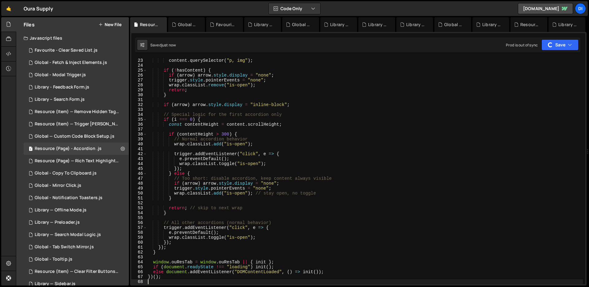
scroll to position [0, 0]
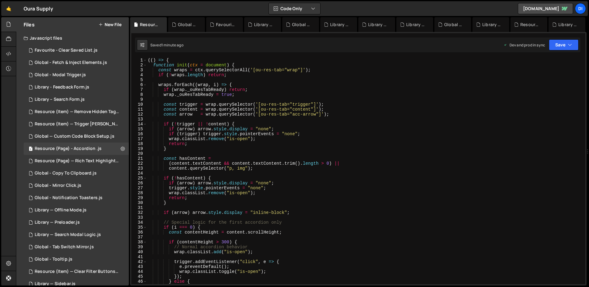
click at [255, 91] on div "(( ) => { function init ( ctx = document ) { const wraps = ctx . querySelectorA…" at bounding box center [365, 176] width 436 height 236
type textarea "})();"
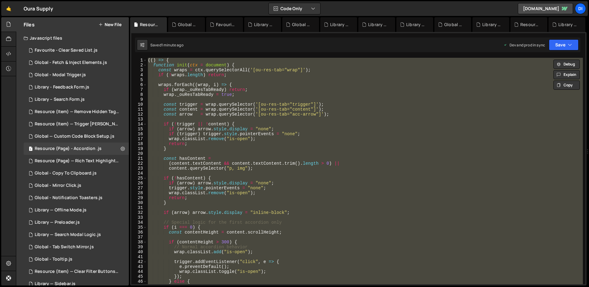
paste textarea
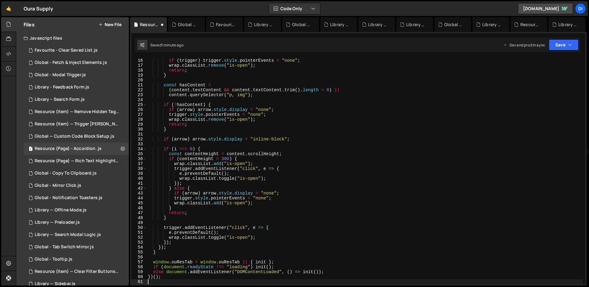
scroll to position [73, 0]
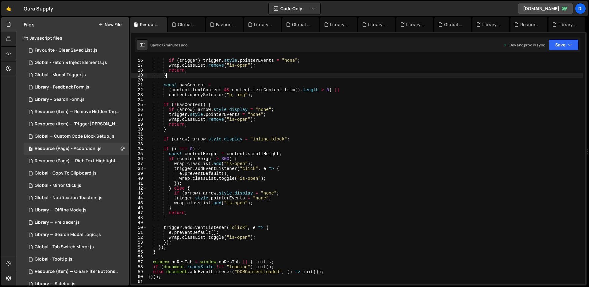
click at [316, 75] on div "if ( arrow ) arrow . style . display = "none" ; if ( trigger ) trigger . style …" at bounding box center [365, 171] width 436 height 236
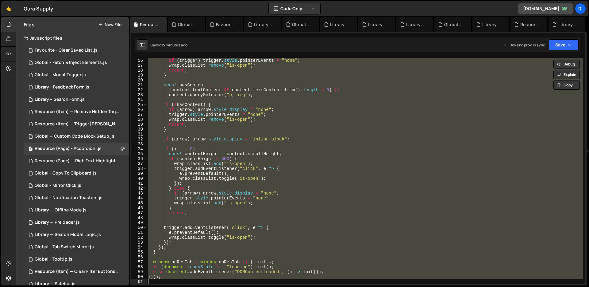
click at [252, 151] on div "if ( arrow ) arrow . style . display = "none" ; if ( trigger ) trigger . style …" at bounding box center [365, 171] width 436 height 226
click at [262, 170] on div "if ( arrow ) arrow . style . display = "none" ; if ( trigger ) trigger . style …" at bounding box center [365, 171] width 436 height 226
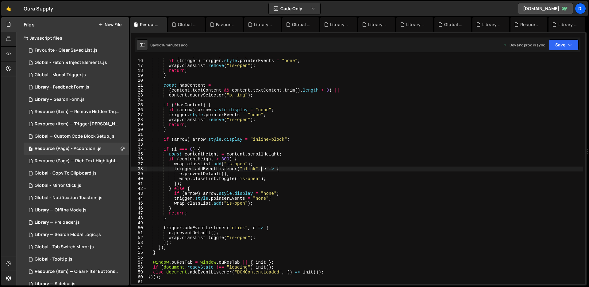
type textarea "})();"
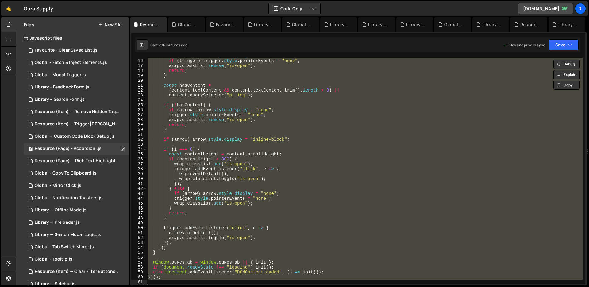
paste textarea
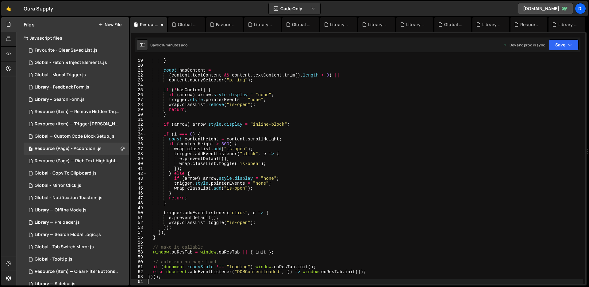
scroll to position [88, 0]
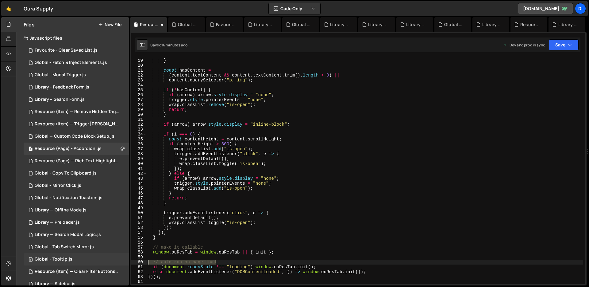
drag, startPoint x: 218, startPoint y: 262, endPoint x: 119, endPoint y: 260, distance: 99.1
click at [119, 260] on div "Files New File Javascript files 1 Favourite - Clear Saved List.js 0 1 Global - …" at bounding box center [302, 151] width 573 height 268
type textarea "// auto-run on page load"
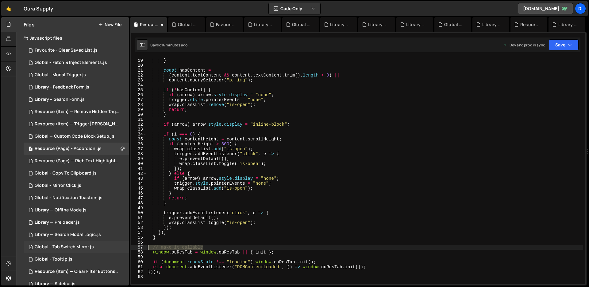
drag, startPoint x: 210, startPoint y: 246, endPoint x: 111, endPoint y: 248, distance: 99.4
click at [111, 248] on div "Files New File Javascript files 1 Favourite - Clear Saved List.js 0 1 Global - …" at bounding box center [302, 151] width 573 height 268
type textarea "// make it callable"
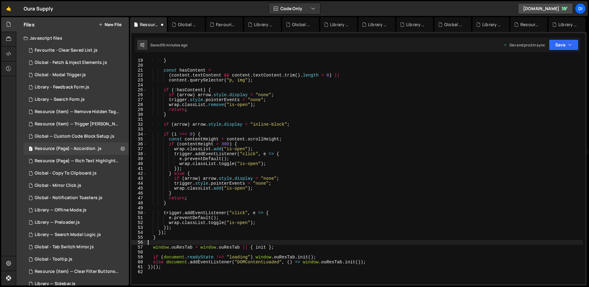
click at [212, 195] on div "return ; } const hasContent = ( content . textContent && content . textContent …" at bounding box center [365, 171] width 436 height 236
type textarea "return;"
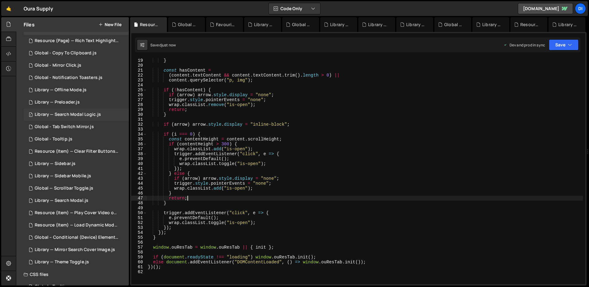
scroll to position [136, 0]
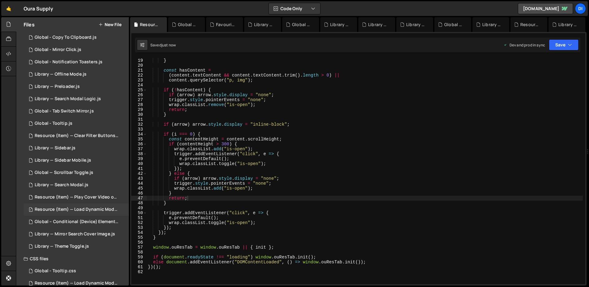
click at [91, 208] on div "Resource (Item) — Load Dynamic Modal (AJAX).js" at bounding box center [77, 210] width 85 height 6
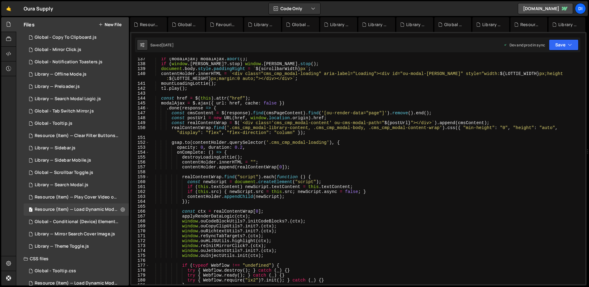
scroll to position [700, 0]
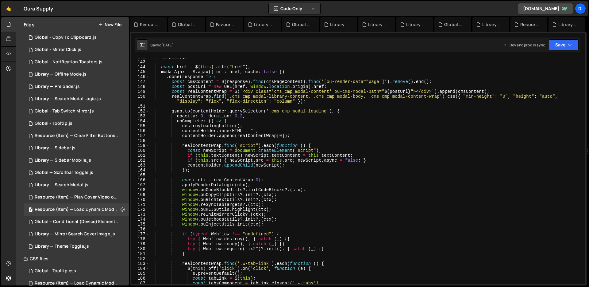
type textarea "window.ouInjectUtils.init(ctx);"
click at [275, 226] on div "tl . play ( ) ; const href = $ ( this ) . attr ( "href" ) ; modalAjax = $ . aja…" at bounding box center [366, 173] width 434 height 236
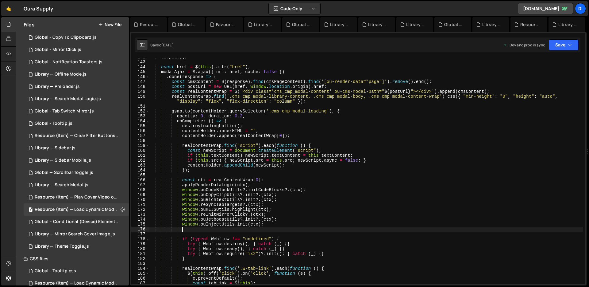
scroll to position [0, 2]
paste textarea
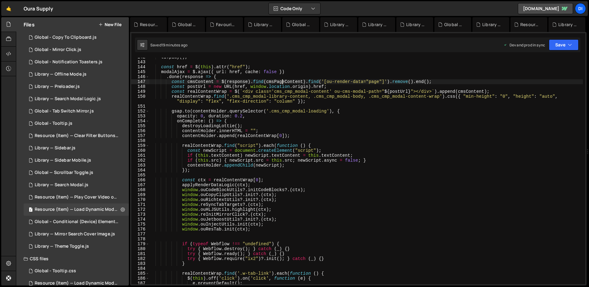
click at [283, 80] on div "tl . play ( ) ; const href = $ ( this ) . attr ( "href" ) ; modalAjax = $ . aja…" at bounding box center [366, 173] width 434 height 236
type textarea "})();"
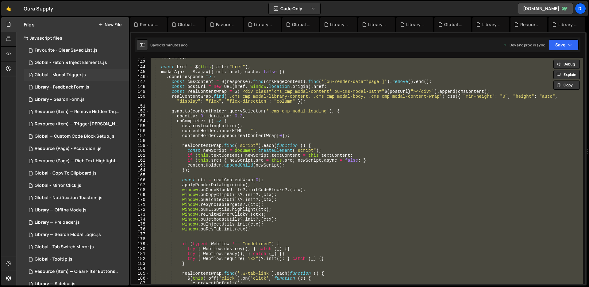
click at [74, 75] on div "Global - Modal Trigger.js" at bounding box center [60, 75] width 51 height 6
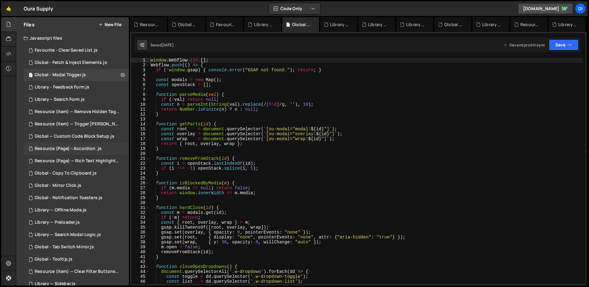
click at [85, 149] on div "Resource (Page) - Accordion .js" at bounding box center [68, 149] width 67 height 6
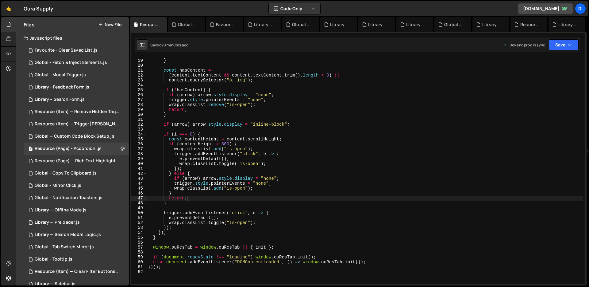
click at [221, 106] on div "return ; } const hasContent = ( content . textContent && content . textContent …" at bounding box center [365, 171] width 436 height 236
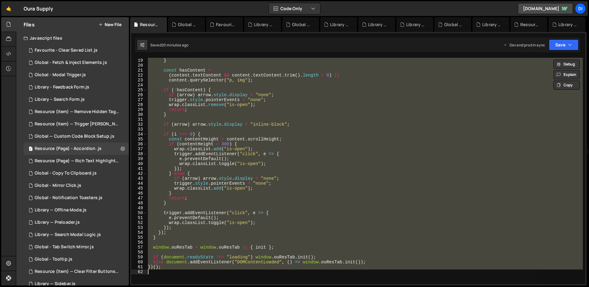
click at [291, 110] on div "return ; } const hasContent = ( content . textContent && content . textContent …" at bounding box center [365, 171] width 436 height 226
type textarea "})();"
paste textarea
